Goal: Check status: Check status

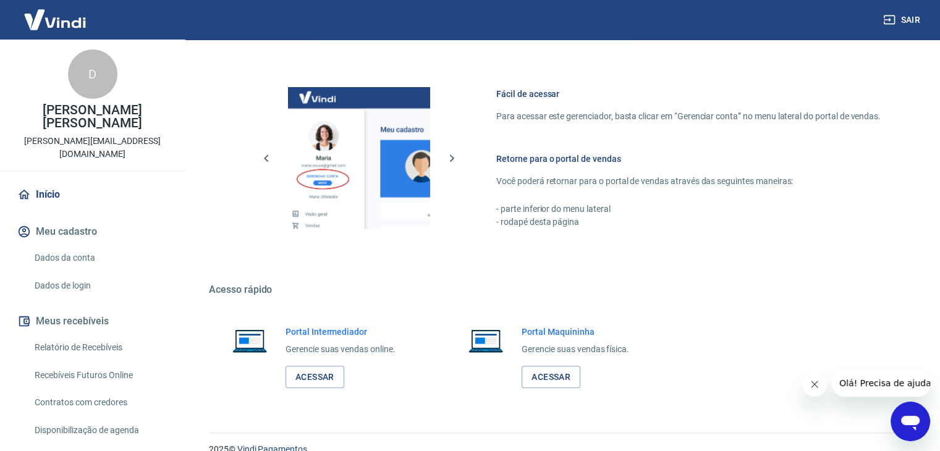
scroll to position [653, 0]
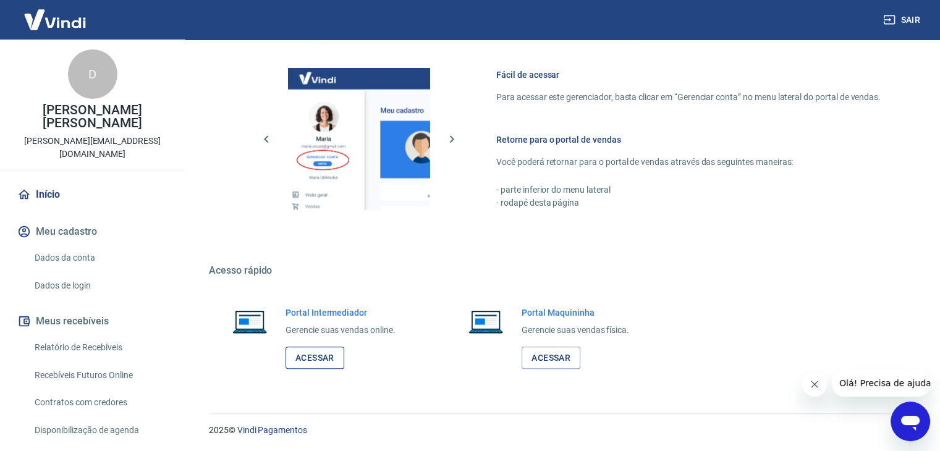
click at [321, 352] on link "Acessar" at bounding box center [315, 358] width 59 height 23
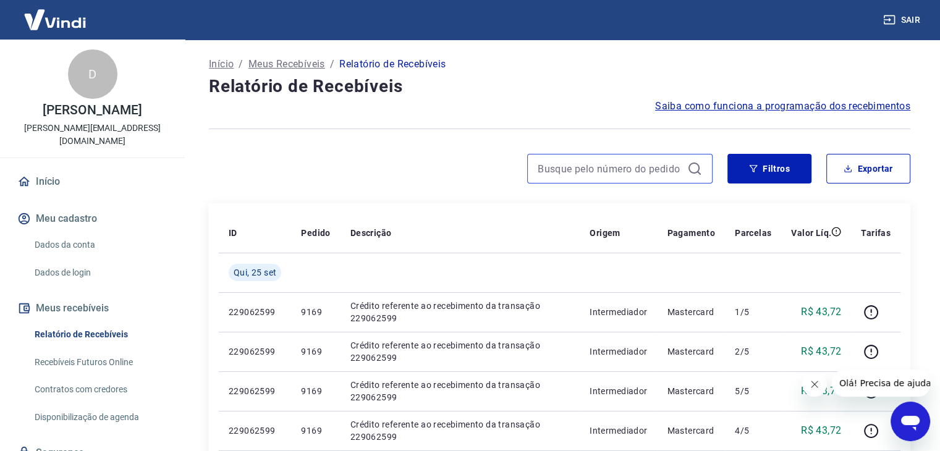
drag, startPoint x: 650, startPoint y: 172, endPoint x: 648, endPoint y: 166, distance: 6.5
click at [649, 171] on input at bounding box center [610, 168] width 145 height 19
click at [648, 169] on input "555" at bounding box center [610, 168] width 145 height 19
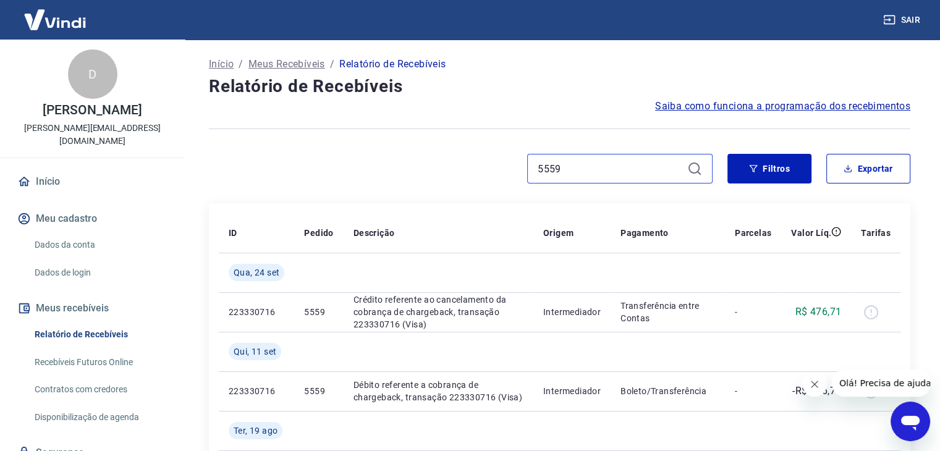
click at [594, 171] on input "5559" at bounding box center [610, 168] width 145 height 19
drag, startPoint x: 594, startPoint y: 171, endPoint x: 198, endPoint y: 145, distance: 397.1
type input "7537"
